Goal: Task Accomplishment & Management: Manage account settings

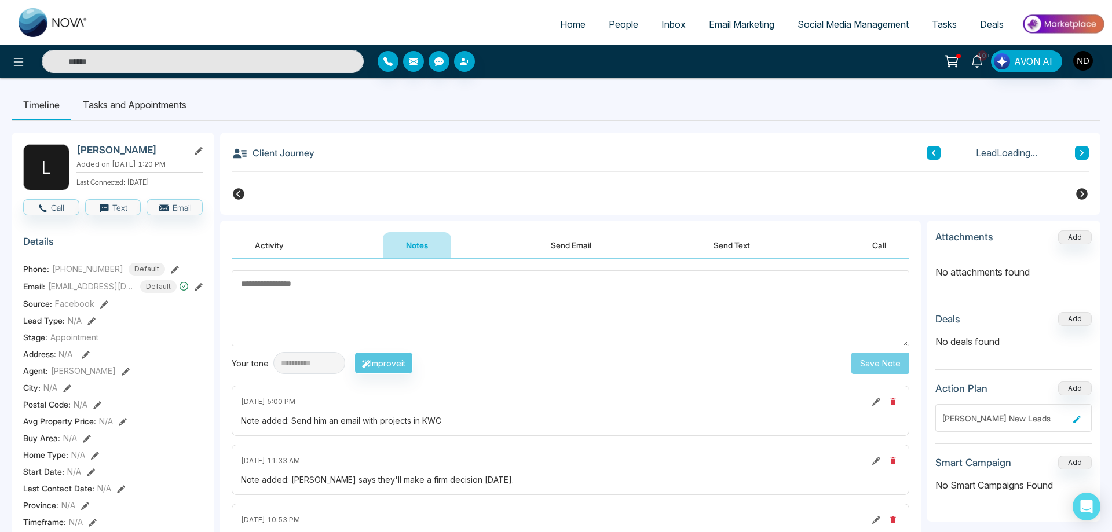
click at [977, 64] on icon at bounding box center [976, 61] width 11 height 13
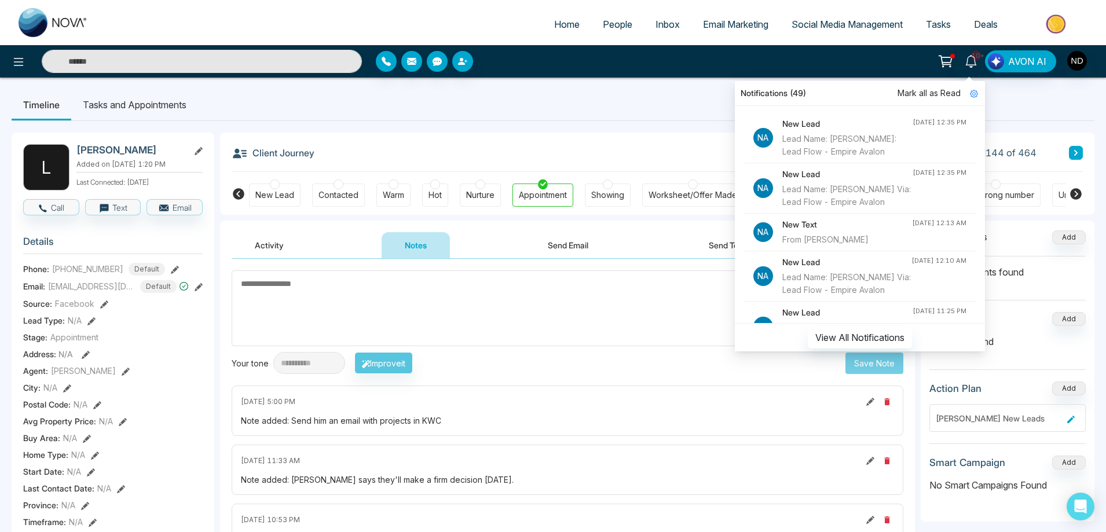
click at [832, 231] on h4 "New Text" at bounding box center [848, 224] width 130 height 13
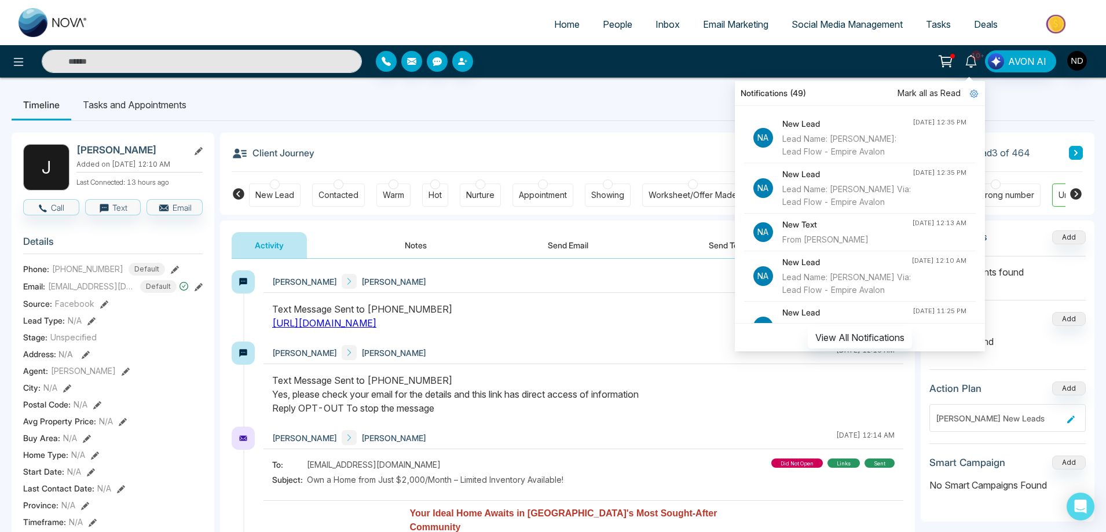
click at [551, 405] on div "Text Message Sent to +14169494410 Yes, please check your email for the details …" at bounding box center [583, 395] width 623 height 42
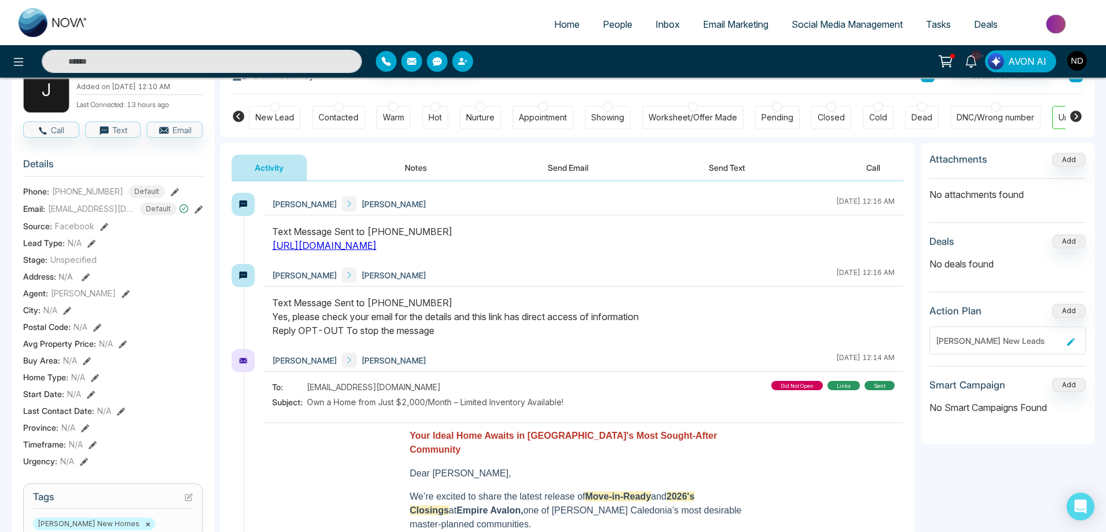
scroll to position [58, 0]
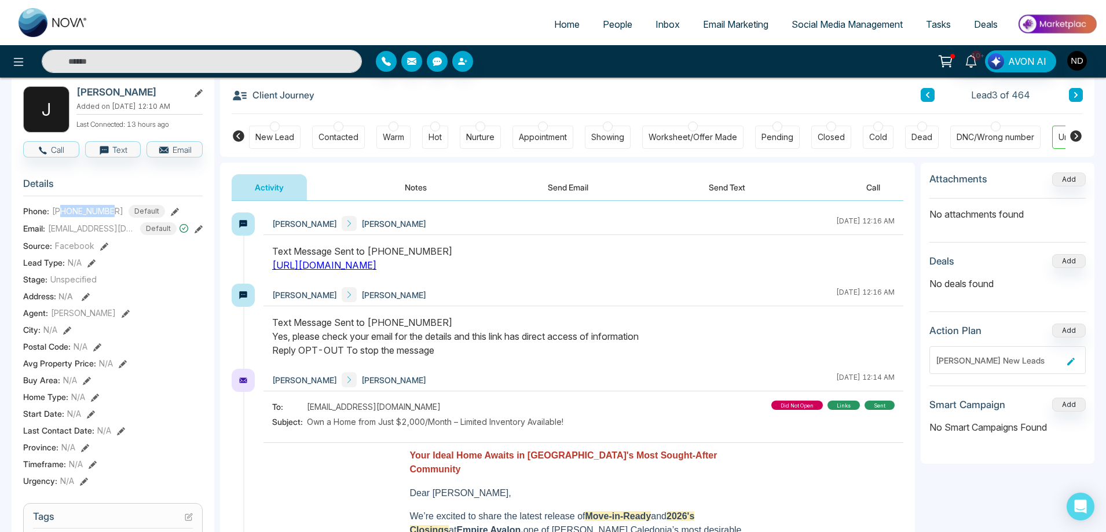
drag, startPoint x: 64, startPoint y: 220, endPoint x: 116, endPoint y: 217, distance: 51.6
click at [116, 217] on div "+14169494410 Default" at bounding box center [108, 211] width 113 height 13
copy span "4169494410"
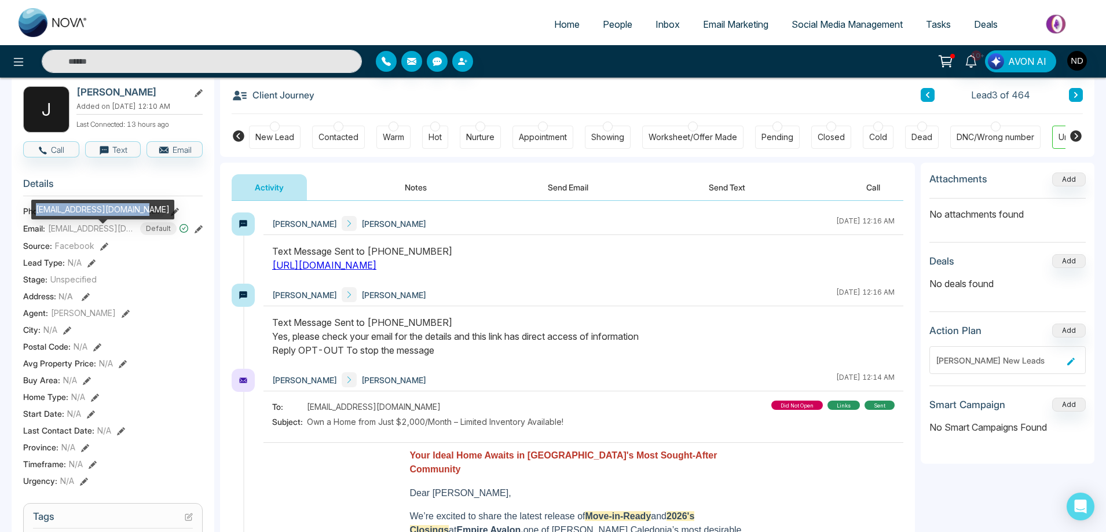
drag, startPoint x: 36, startPoint y: 210, endPoint x: 148, endPoint y: 206, distance: 111.8
click at [148, 206] on div "jawadakbar2010@gmail.com" at bounding box center [102, 210] width 143 height 20
copy div "jawadakbar2010@gmail.com"
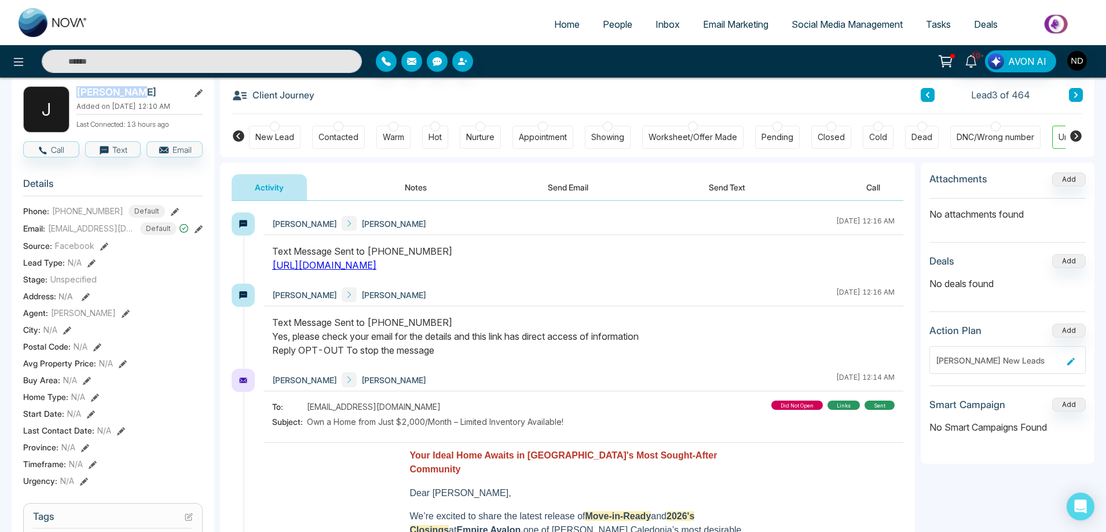
drag, startPoint x: 79, startPoint y: 92, endPoint x: 136, endPoint y: 94, distance: 57.4
click at [136, 94] on h2 "Jawad Akbar" at bounding box center [130, 92] width 108 height 12
copy h2 "Jawad Akbar"
click at [749, 268] on div "Text Message Sent to +14169494410 https://drive.google.com/drive/folders/130cON…" at bounding box center [583, 258] width 623 height 28
click at [395, 130] on div at bounding box center [394, 127] width 10 height 10
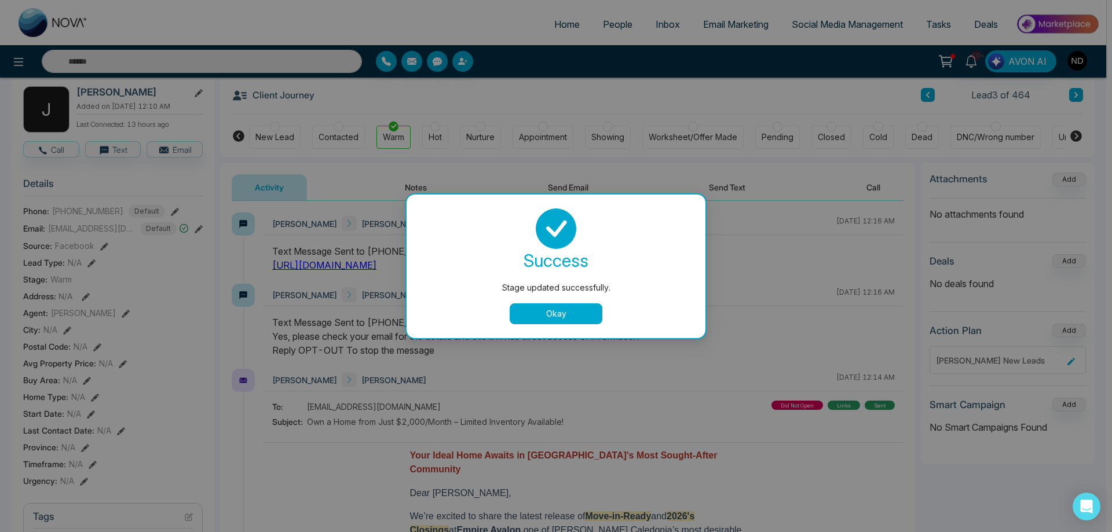
click at [547, 310] on button "Okay" at bounding box center [556, 314] width 93 height 21
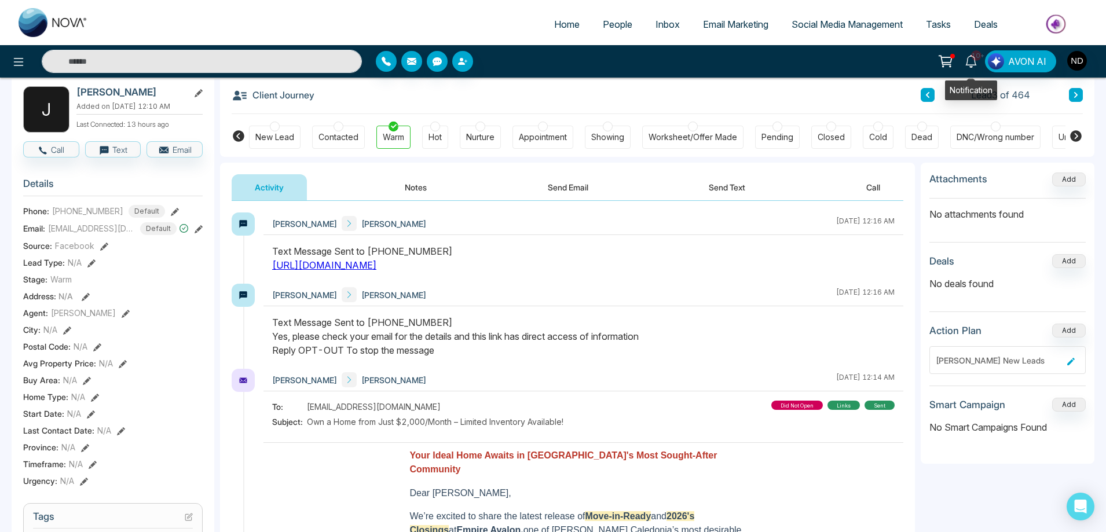
click at [977, 63] on icon at bounding box center [971, 61] width 13 height 13
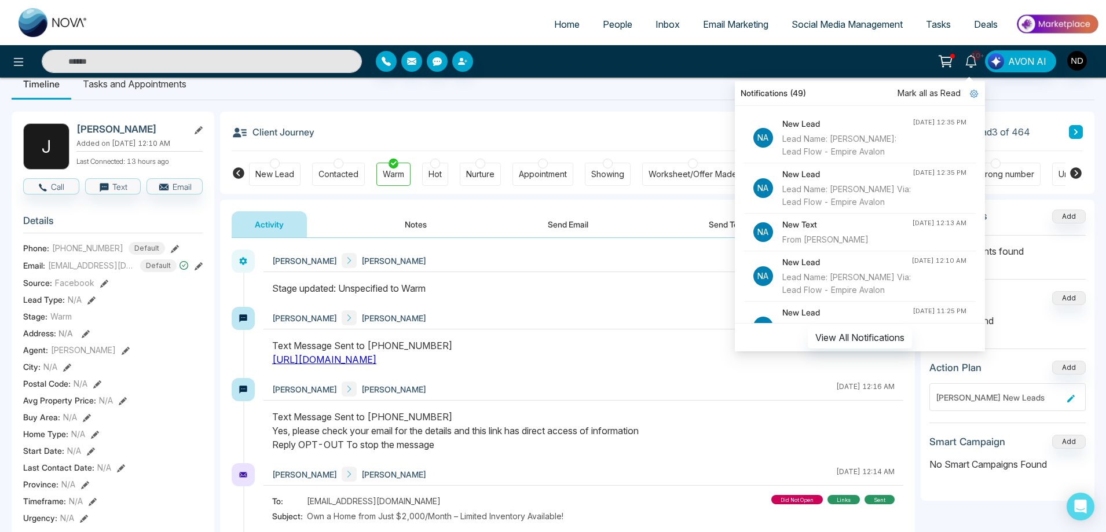
scroll to position [0, 0]
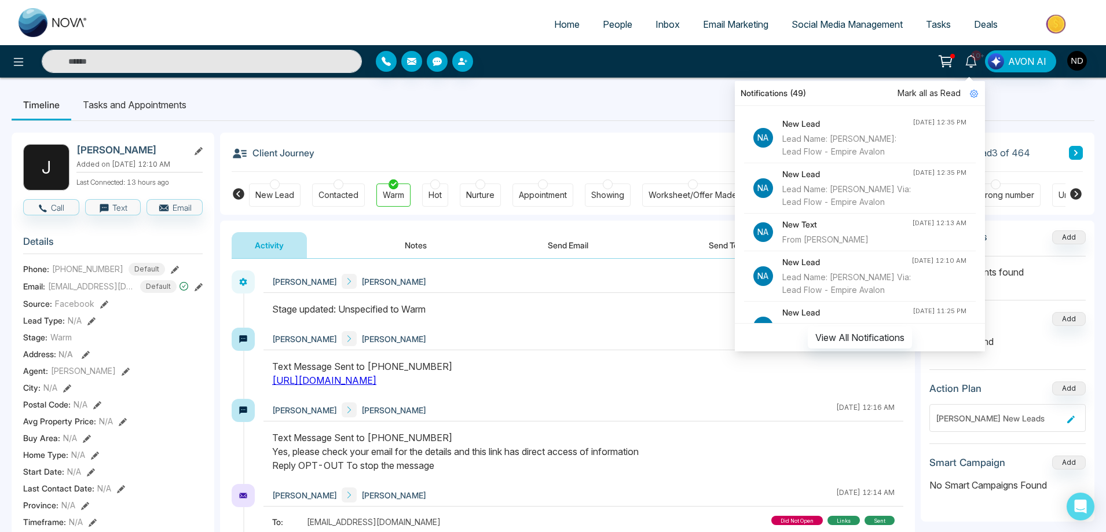
click at [864, 137] on div "Lead Name: Niki Via: Lead Flow - Empire Avalon" at bounding box center [848, 145] width 130 height 25
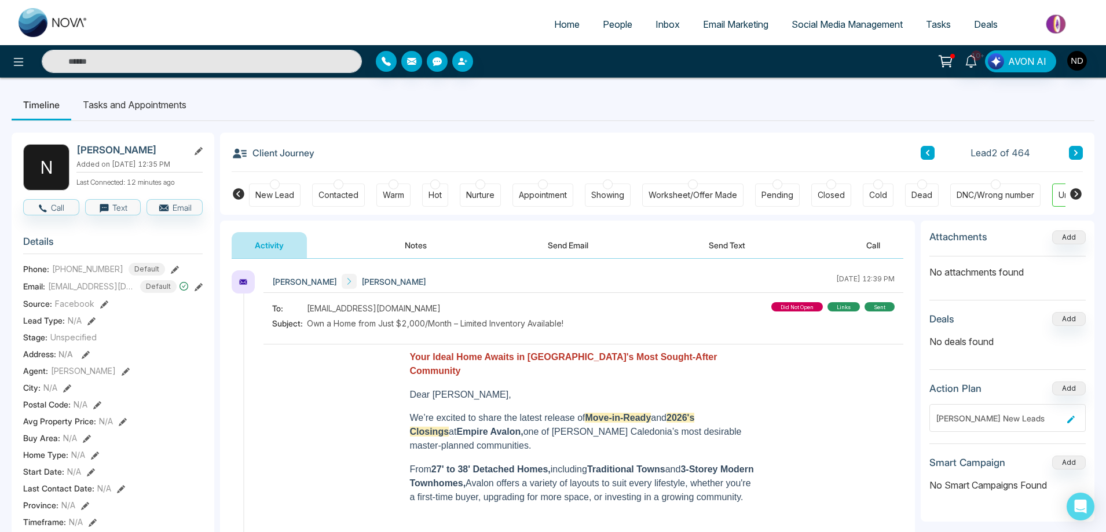
click at [649, 105] on ul "Timeline Tasks and Appointments" at bounding box center [553, 104] width 1083 height 31
drag, startPoint x: 62, startPoint y: 279, endPoint x: 114, endPoint y: 275, distance: 52.3
click at [114, 275] on span "+16477681940" at bounding box center [87, 269] width 71 height 12
copy span "6477681940"
click at [925, 155] on icon at bounding box center [928, 152] width 6 height 7
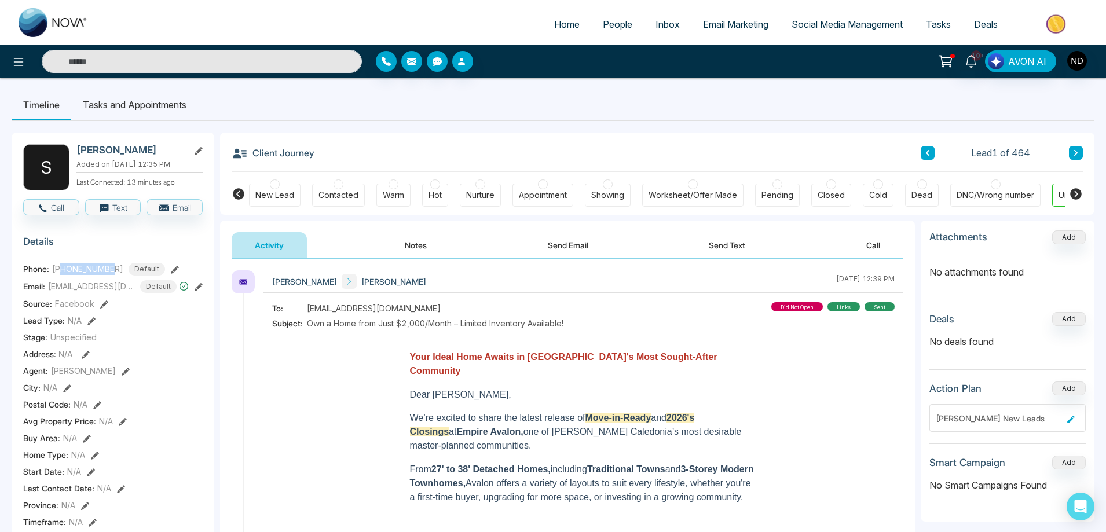
drag, startPoint x: 64, startPoint y: 277, endPoint x: 114, endPoint y: 274, distance: 49.4
click at [114, 274] on span "+16479974642" at bounding box center [87, 269] width 71 height 12
copy span "6479974642"
